Goal: Obtain resource: Download file/media

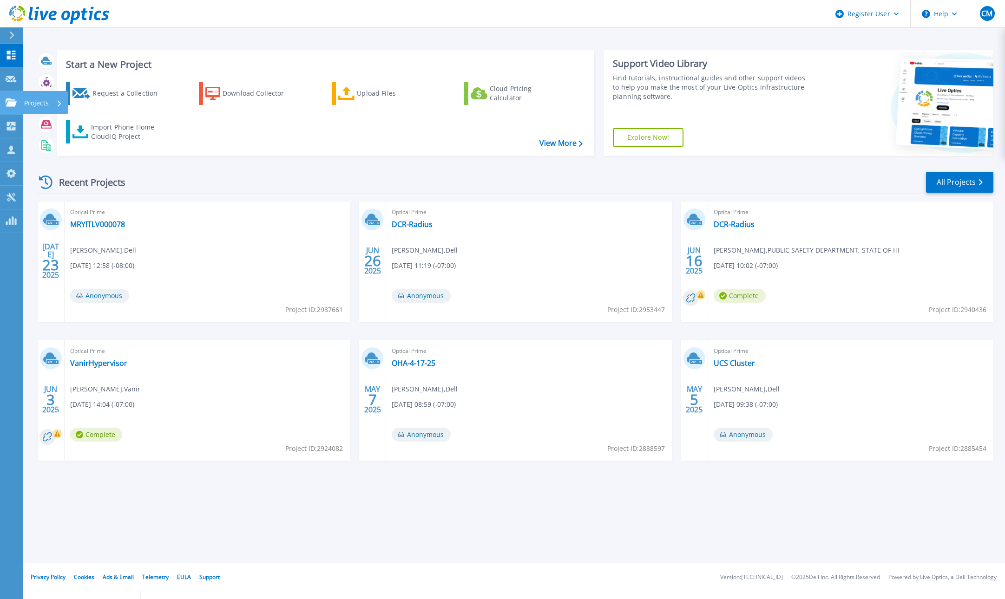
click at [14, 105] on icon at bounding box center [11, 102] width 11 height 8
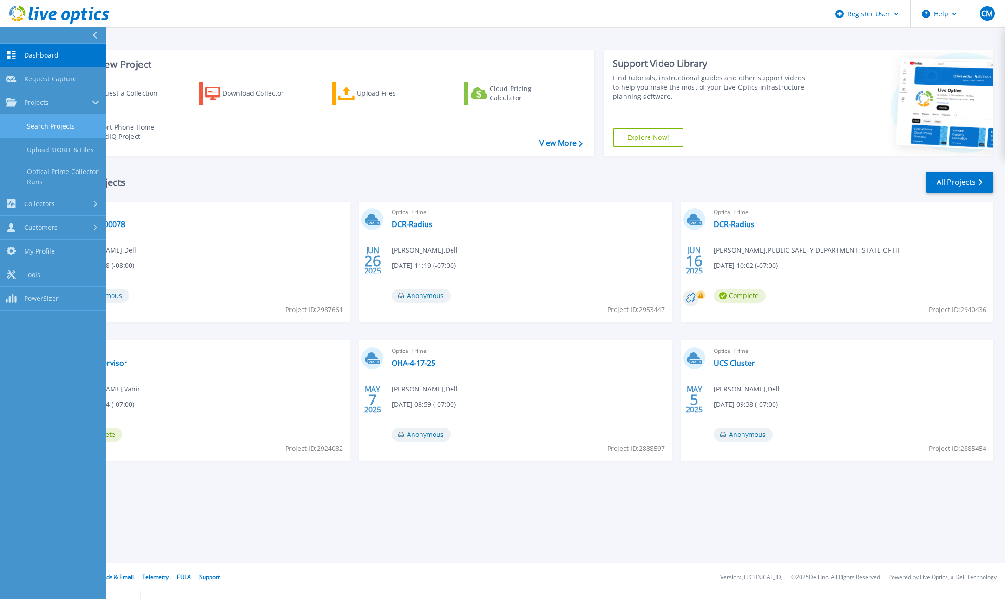
click at [51, 126] on link "Search Projects" at bounding box center [53, 127] width 106 height 24
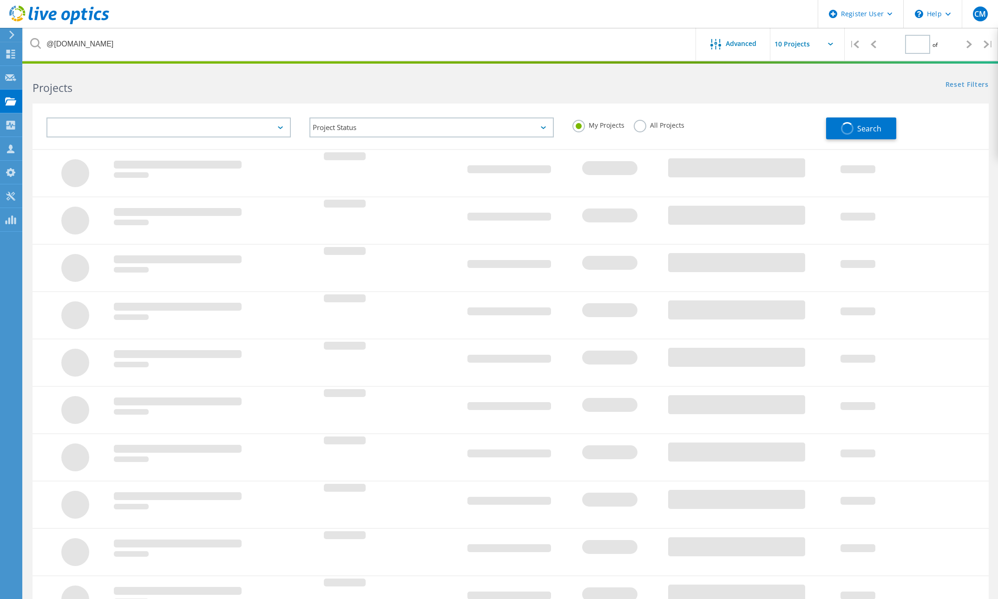
type input "1"
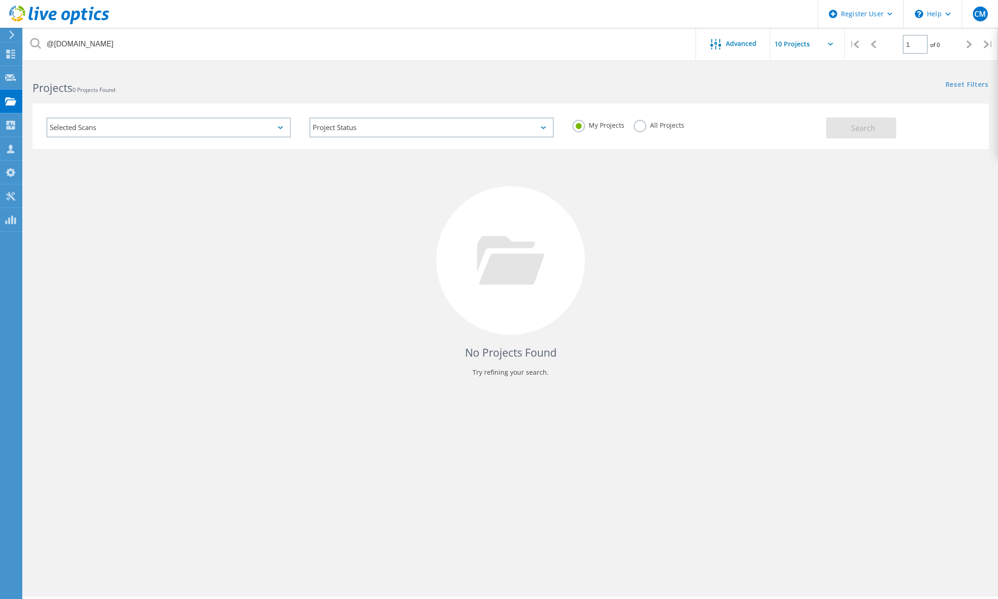
drag, startPoint x: 639, startPoint y: 125, endPoint x: 562, endPoint y: 120, distance: 77.3
click at [639, 125] on label "All Projects" at bounding box center [659, 124] width 51 height 9
click at [0, 0] on input "All Projects" at bounding box center [0, 0] width 0 height 0
click at [877, 123] on button "Search" at bounding box center [861, 128] width 70 height 21
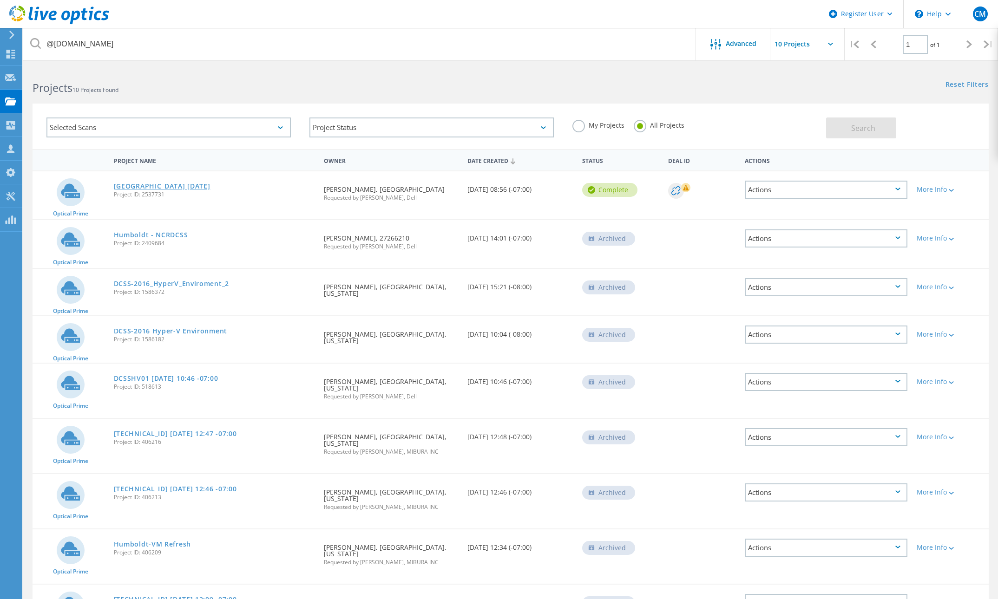
click at [167, 185] on link "Humboldt County April 2024" at bounding box center [162, 186] width 97 height 7
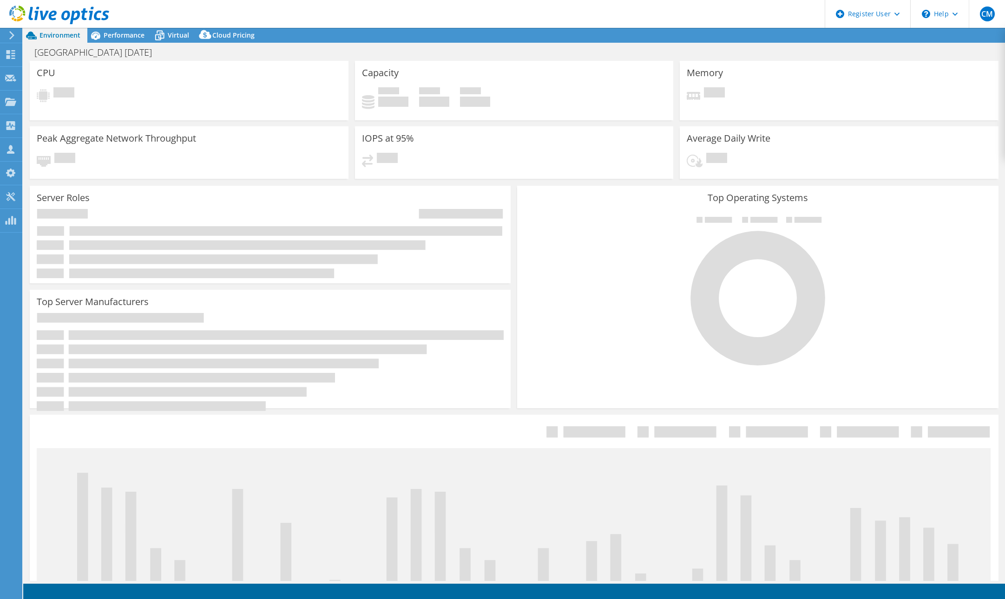
select select "USD"
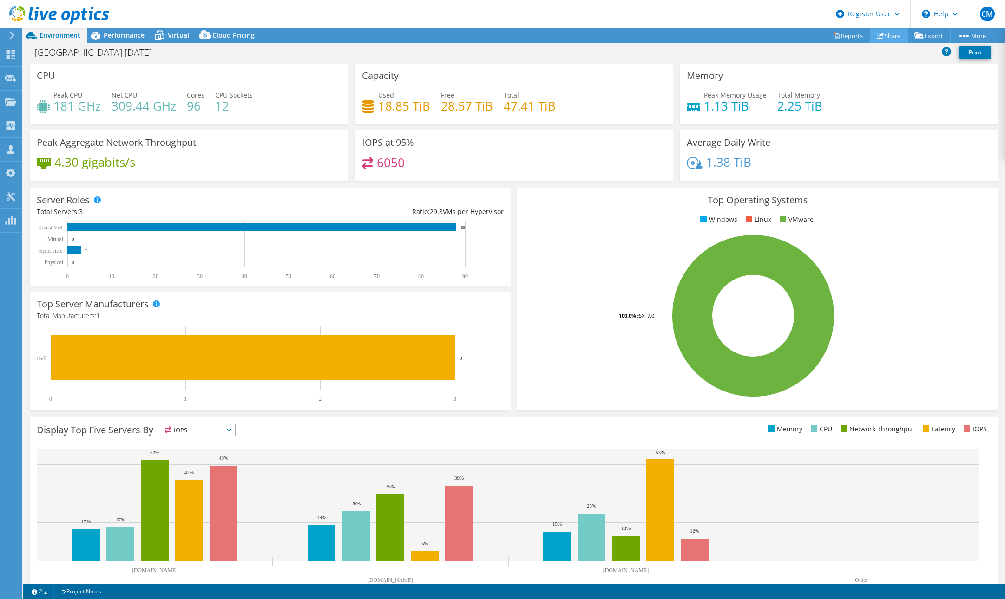
click at [884, 33] on link "Share" at bounding box center [889, 35] width 38 height 14
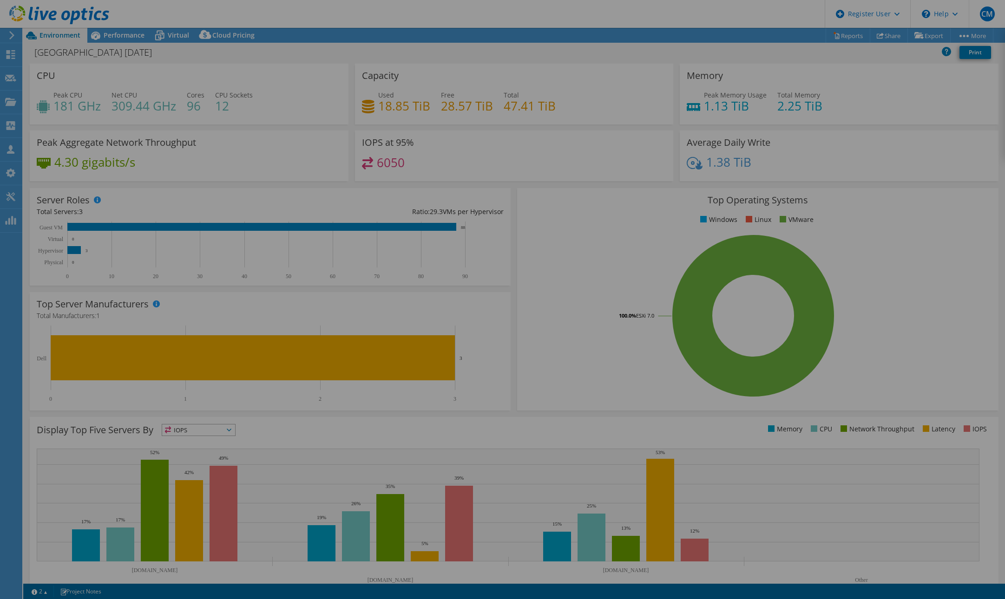
click at [872, 75] on div at bounding box center [502, 300] width 1005 height 544
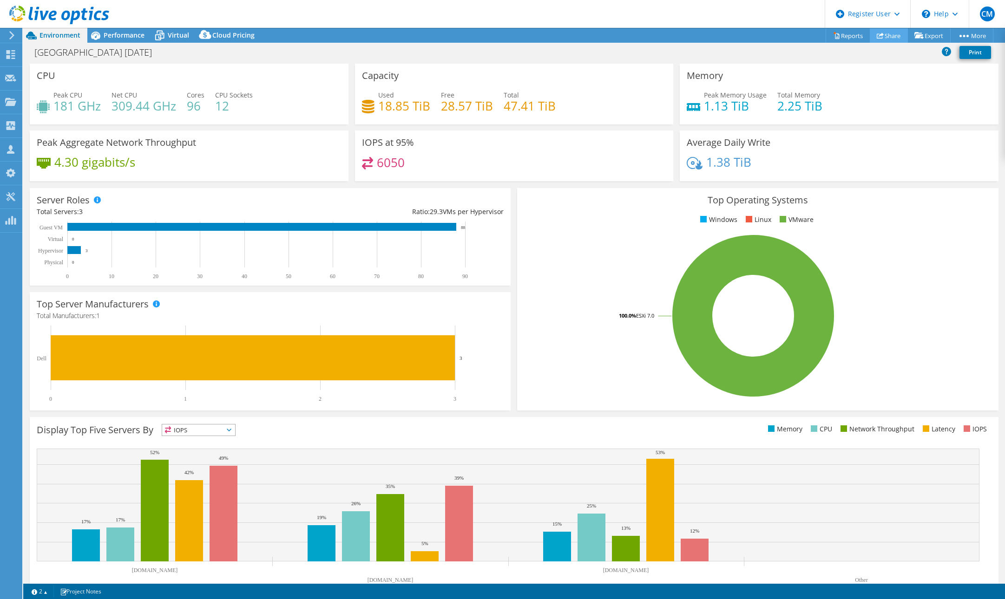
click at [883, 33] on link "Share" at bounding box center [889, 35] width 38 height 14
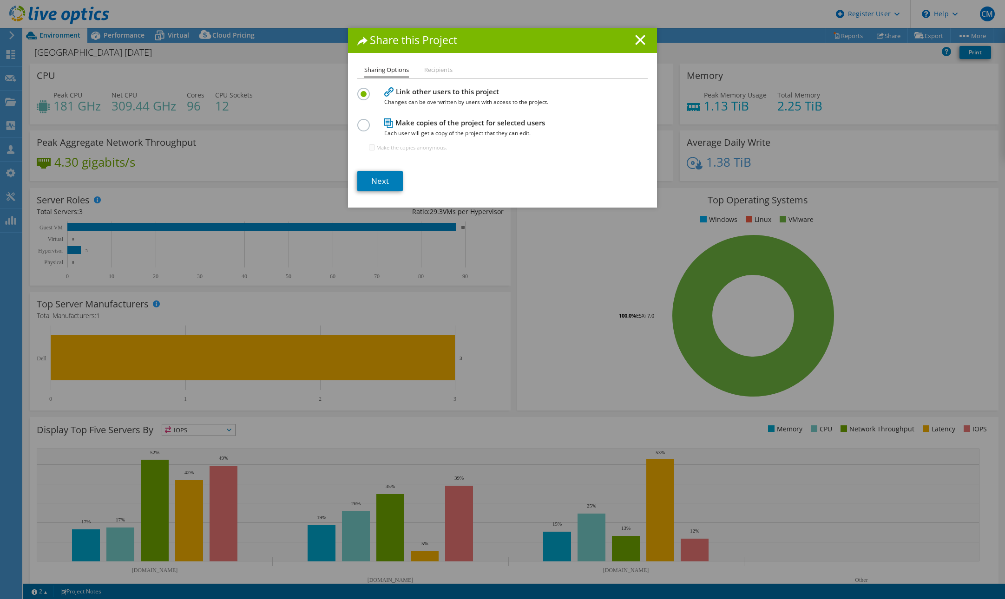
click at [436, 68] on li "Recipients" at bounding box center [438, 70] width 28 height 12
click at [369, 186] on link "Next" at bounding box center [380, 181] width 46 height 20
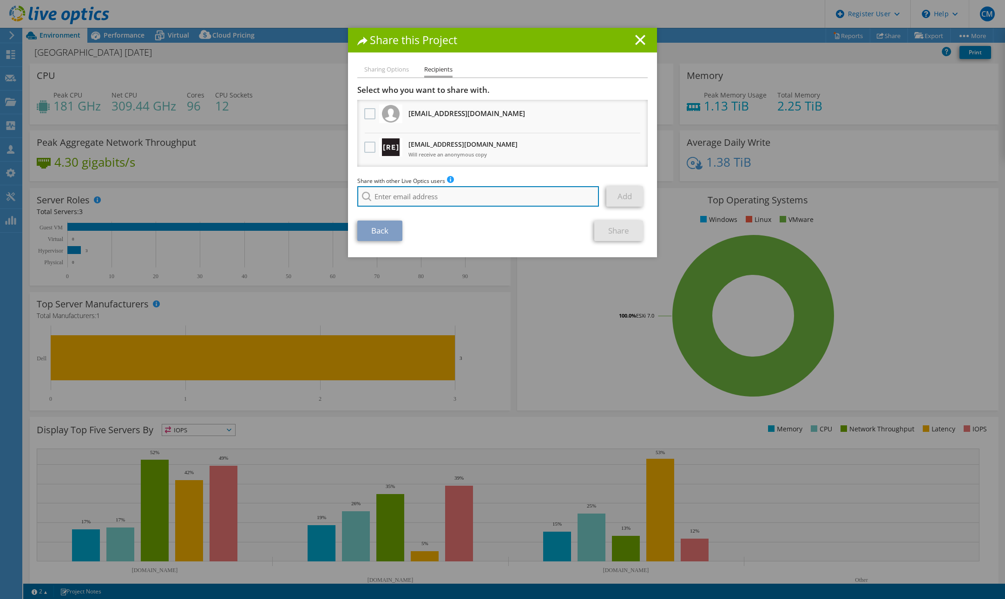
click at [413, 194] on input "search" at bounding box center [478, 196] width 242 height 20
click at [448, 144] on h3 "bmock@redesign-group.com Will receive an anonymous copy" at bounding box center [462, 149] width 109 height 25
click at [365, 148] on label at bounding box center [370, 147] width 13 height 11
click at [0, 0] on input "checkbox" at bounding box center [0, 0] width 0 height 0
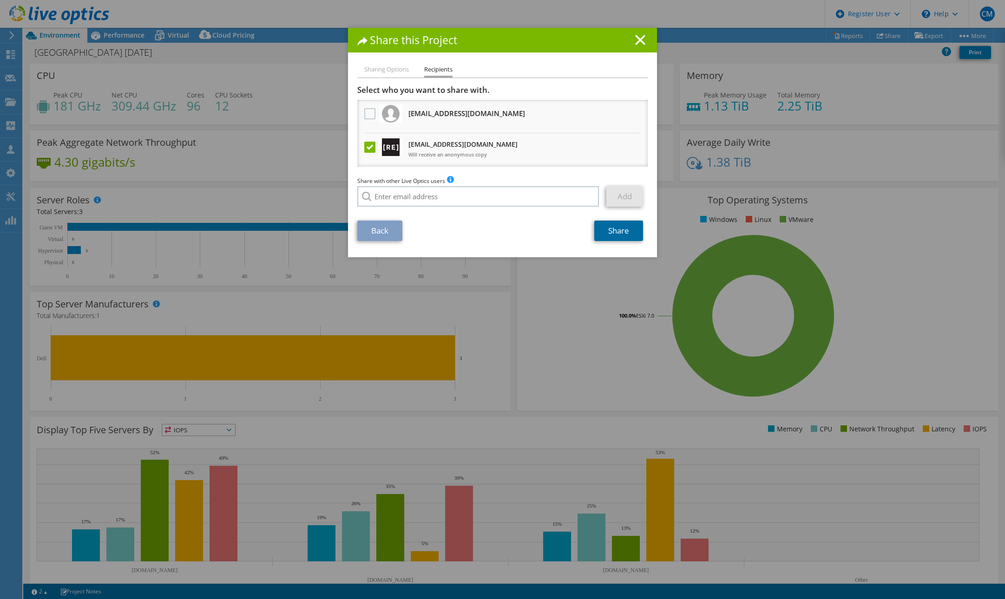
click at [613, 233] on link "Share" at bounding box center [618, 231] width 49 height 20
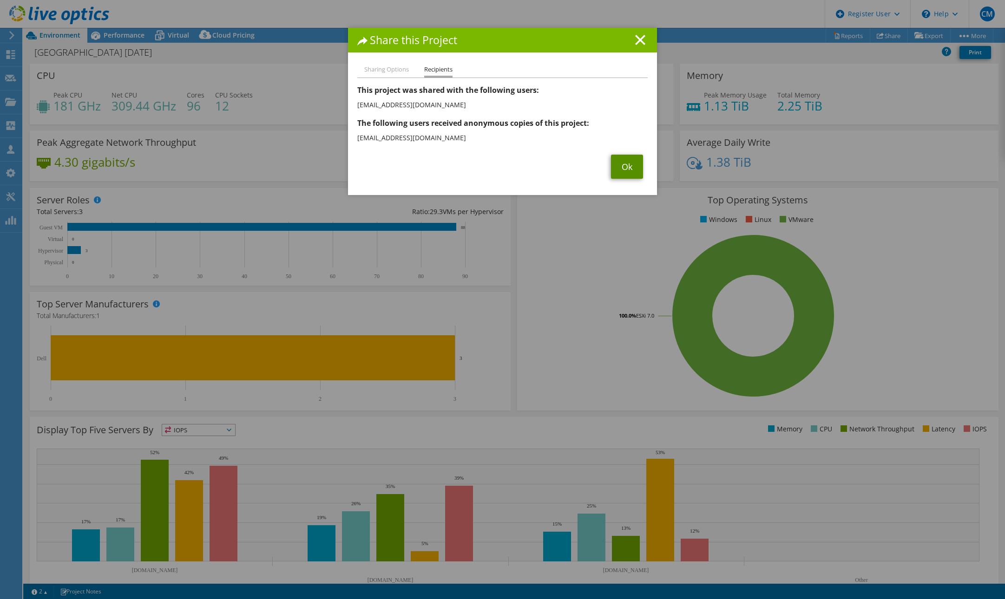
click at [622, 167] on link "Ok" at bounding box center [627, 167] width 32 height 24
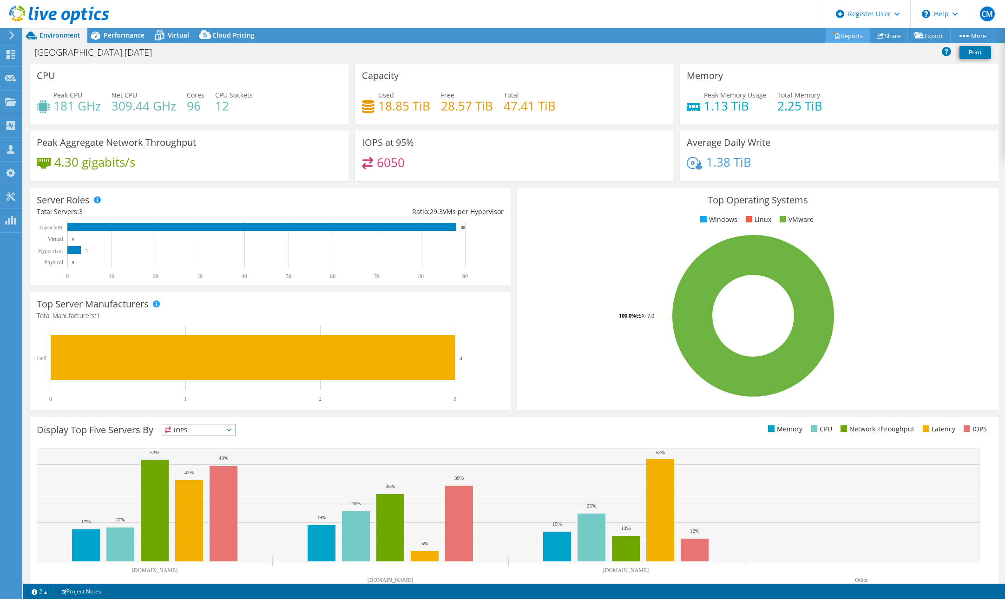
click at [837, 37] on link "Reports" at bounding box center [848, 35] width 45 height 14
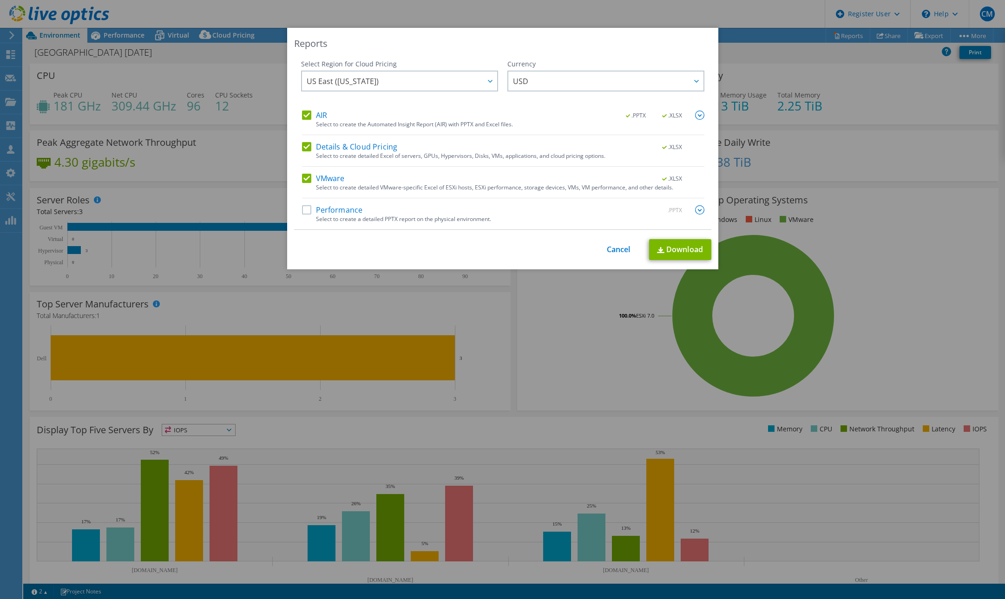
click at [302, 212] on label "Performance" at bounding box center [332, 209] width 61 height 9
click at [0, 0] on input "Performance" at bounding box center [0, 0] width 0 height 0
click at [623, 252] on link "Cancel" at bounding box center [619, 249] width 24 height 9
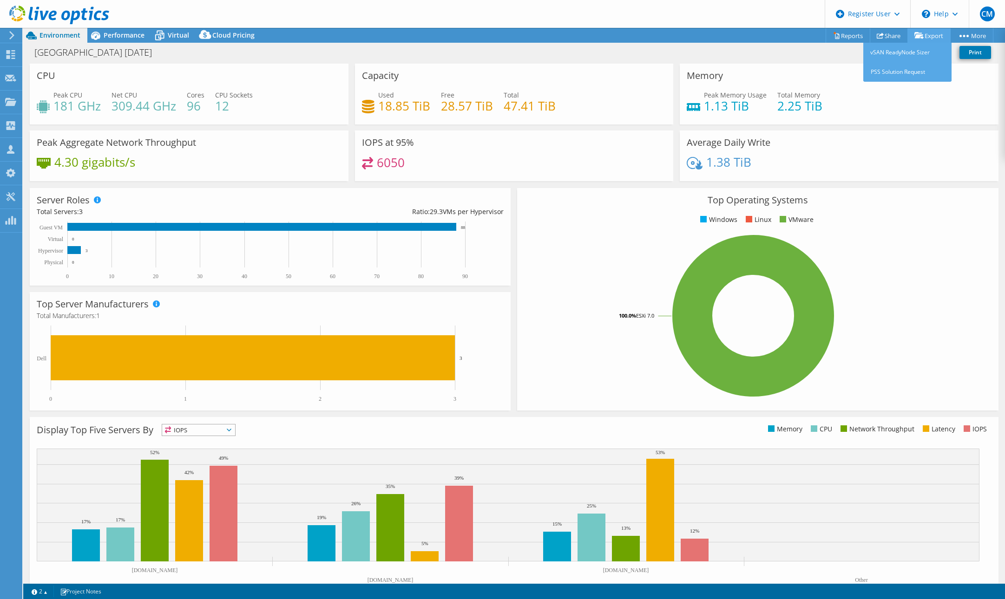
click at [930, 37] on link "Export" at bounding box center [928, 35] width 43 height 14
click at [834, 32] on link "Reports" at bounding box center [848, 35] width 45 height 14
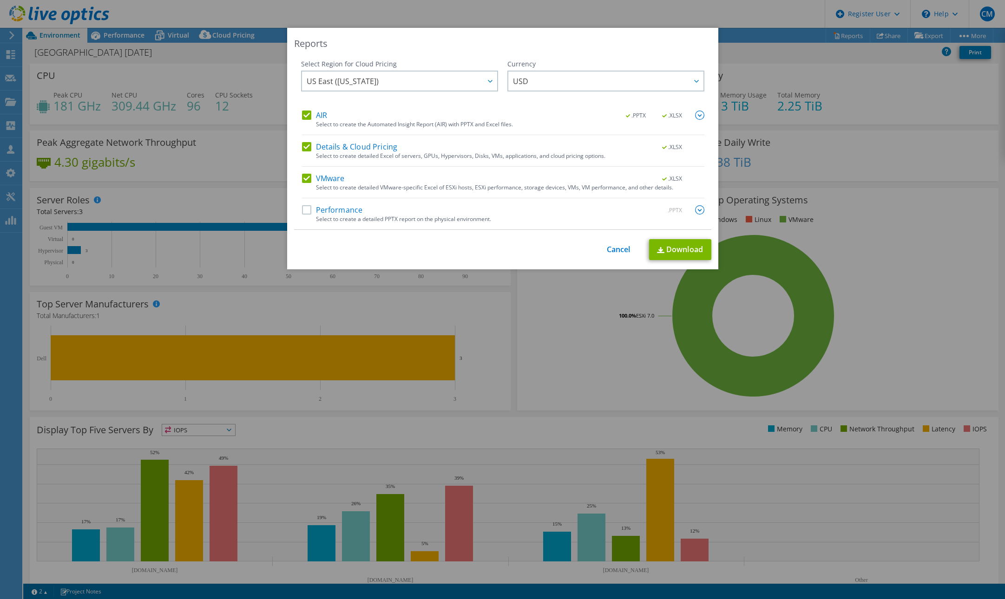
click at [303, 209] on label "Performance" at bounding box center [332, 209] width 61 height 9
click at [0, 0] on input "Performance" at bounding box center [0, 0] width 0 height 0
click at [688, 250] on link "Download" at bounding box center [680, 249] width 62 height 21
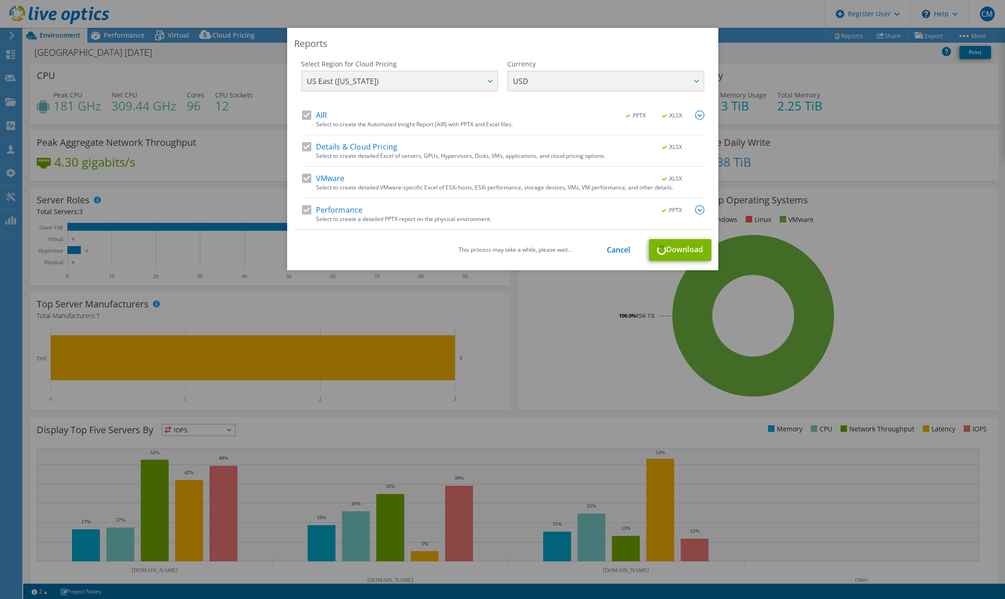
click at [587, 119] on div "AIR .PPTX .XLSX" at bounding box center [503, 116] width 402 height 11
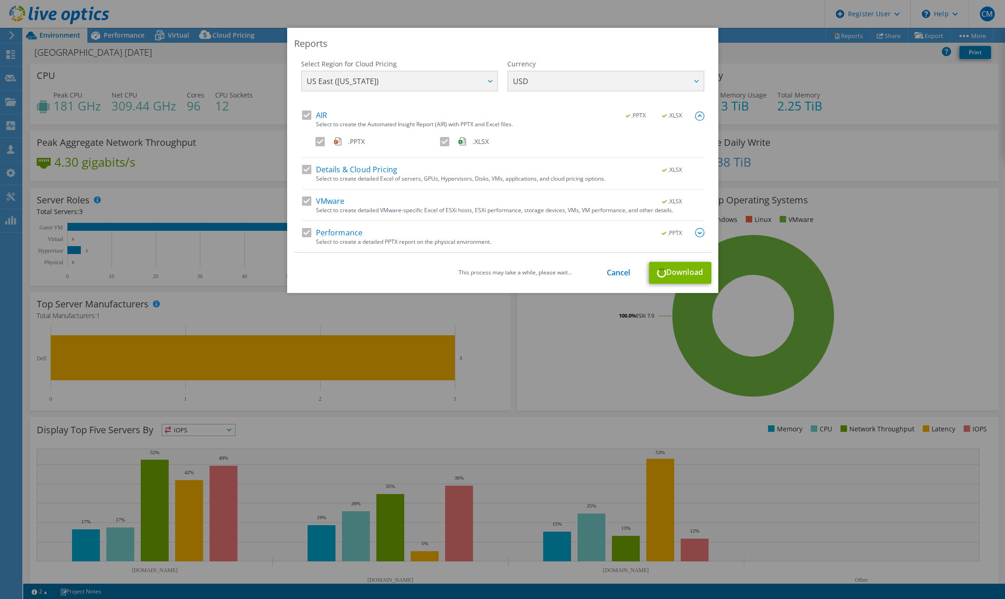
click at [654, 54] on div "Reports Select Region for Cloud Pricing Asia Pacific (Hong Kong) Asia Pacific (…" at bounding box center [502, 160] width 431 height 265
click at [618, 273] on link "Cancel" at bounding box center [619, 273] width 24 height 9
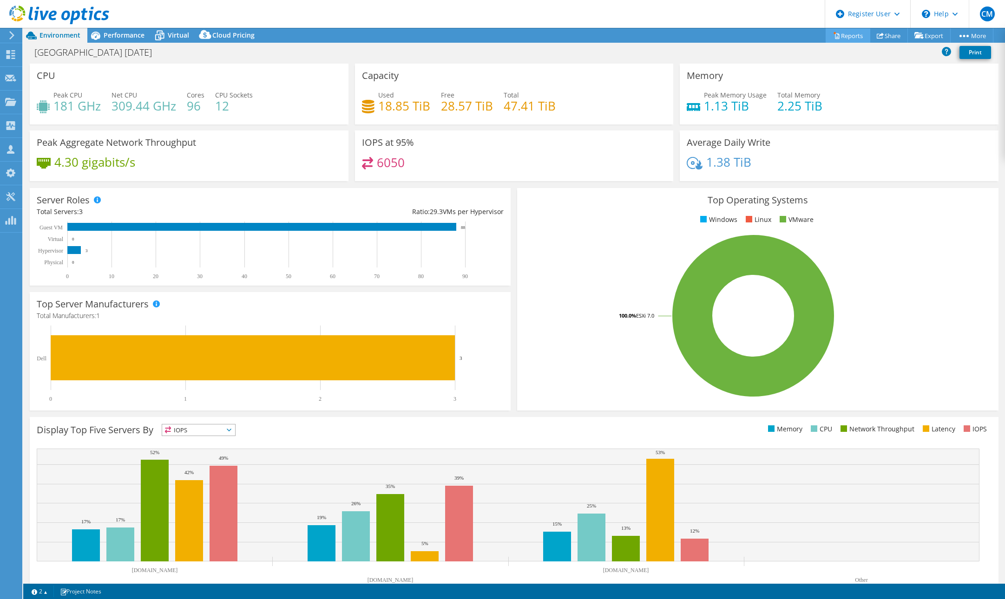
click at [840, 29] on link "Reports" at bounding box center [848, 35] width 45 height 14
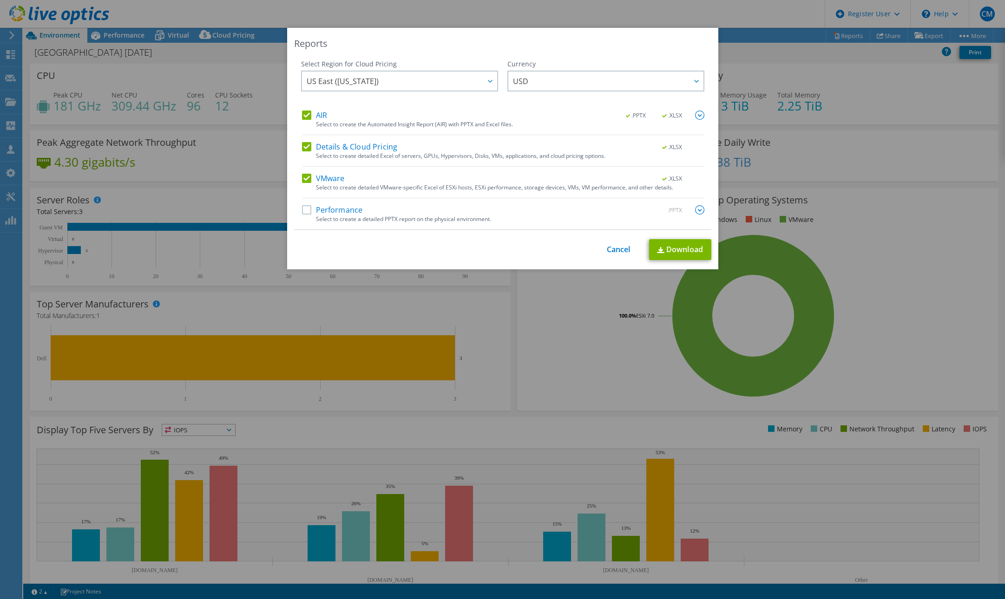
click at [302, 209] on label "Performance" at bounding box center [332, 209] width 61 height 9
click at [0, 0] on input "Performance" at bounding box center [0, 0] width 0 height 0
click at [657, 249] on img at bounding box center [660, 250] width 7 height 6
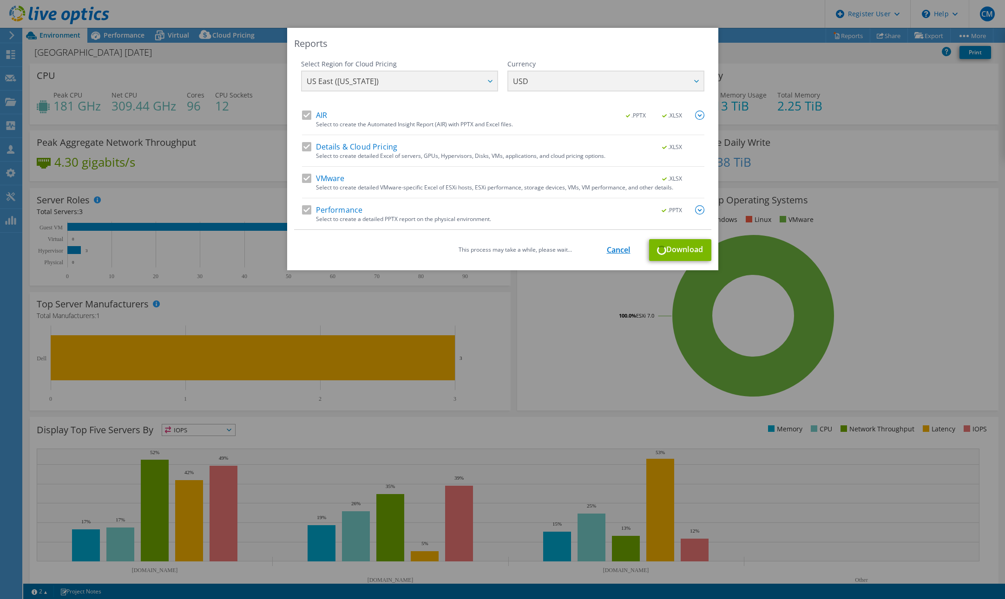
click at [619, 247] on link "Cancel" at bounding box center [619, 250] width 24 height 9
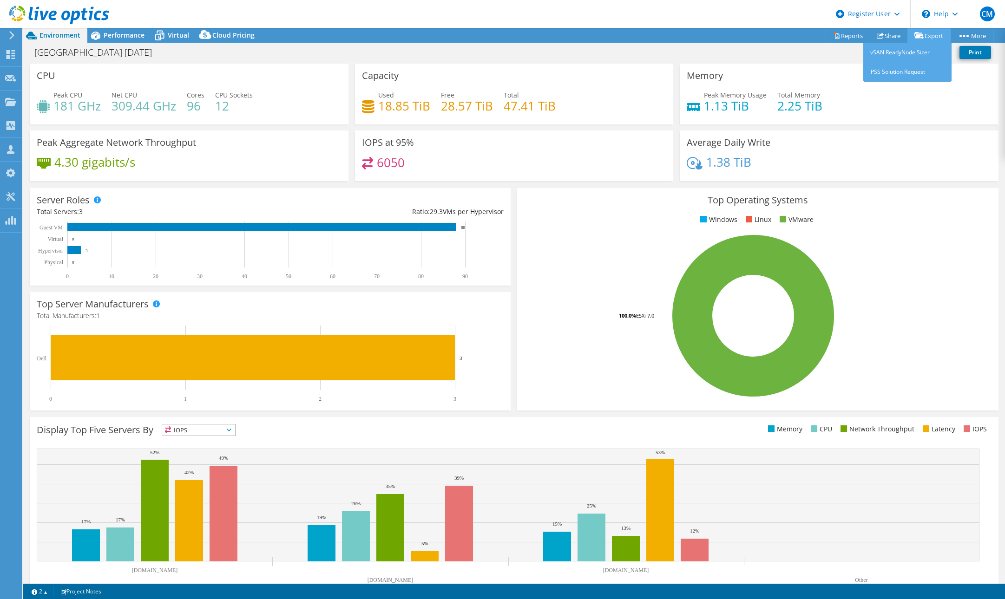
click at [930, 30] on link "Export" at bounding box center [928, 35] width 43 height 14
click at [926, 39] on link "Export" at bounding box center [928, 35] width 43 height 14
click at [840, 38] on link "Reports" at bounding box center [848, 35] width 45 height 14
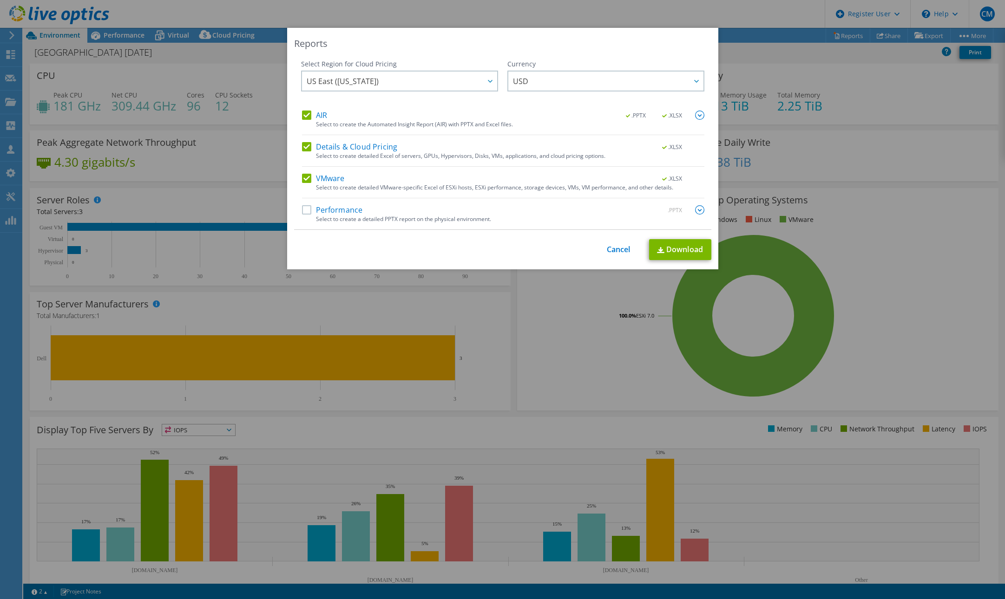
click at [302, 208] on label "Performance" at bounding box center [332, 209] width 61 height 9
click at [0, 0] on input "Performance" at bounding box center [0, 0] width 0 height 0
click at [675, 235] on div "Reports Select Region for Cloud Pricing Asia Pacific (Hong Kong) Asia Pacific (…" at bounding box center [502, 149] width 431 height 242
click at [679, 244] on link "Download" at bounding box center [680, 249] width 62 height 21
